Goal: Information Seeking & Learning: Learn about a topic

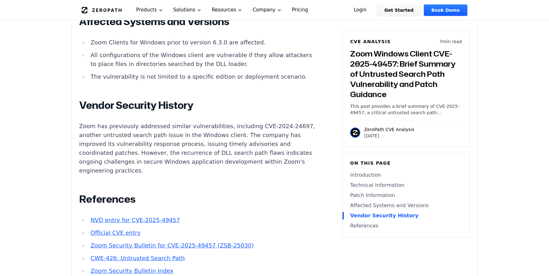
scroll to position [897, 0]
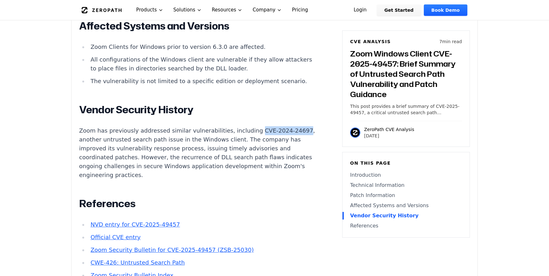
drag, startPoint x: 243, startPoint y: 86, endPoint x: 287, endPoint y: 87, distance: 43.8
click at [287, 126] on p "Zoom has previously addressed similar vulnerabilities, including CVE-2024-24697…" at bounding box center [197, 152] width 236 height 53
copy p "CVE-2024-24697"
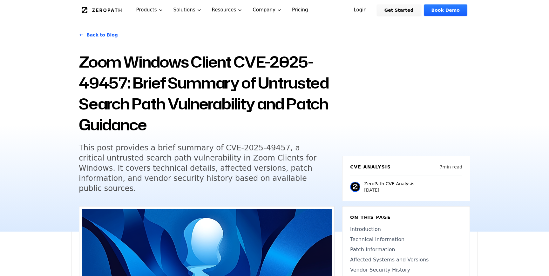
scroll to position [15, 0]
